Goal: Navigation & Orientation: Find specific page/section

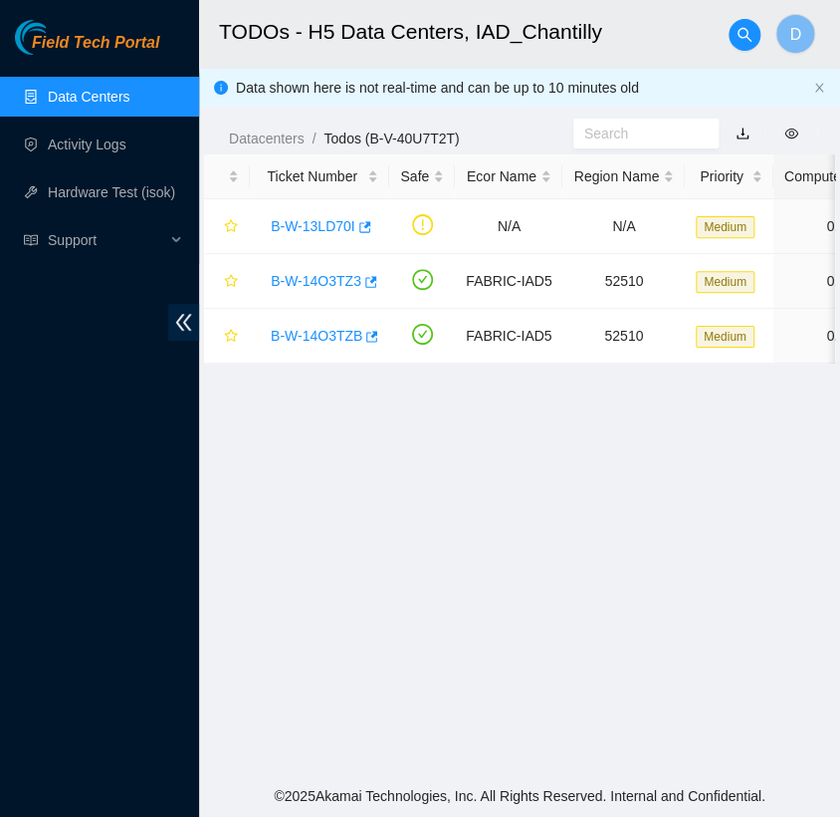
click at [361, 568] on main "TODOs - H5 Data Centers, IAD_Chantilly D Data shown here is not real-time and c…" at bounding box center [519, 387] width 641 height 775
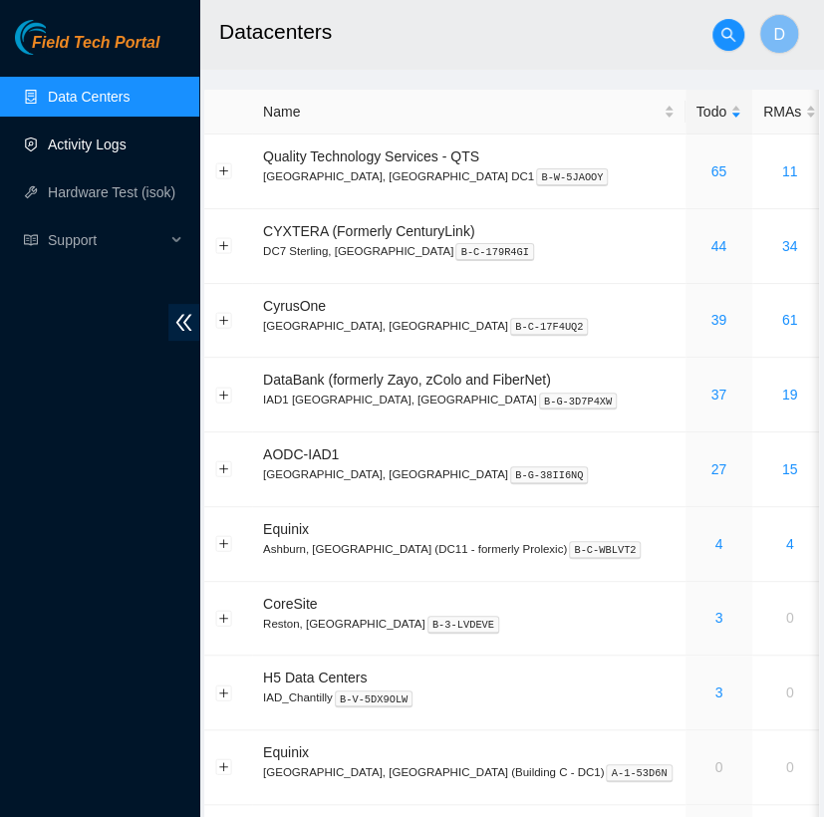
click at [126, 151] on link "Activity Logs" at bounding box center [87, 144] width 79 height 16
